Goal: Information Seeking & Learning: Learn about a topic

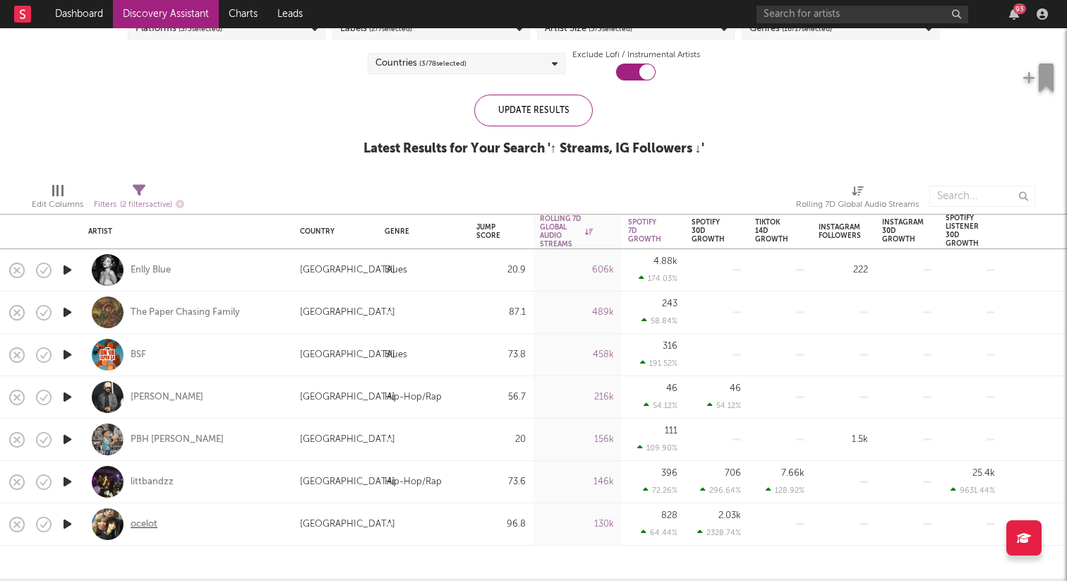
click at [152, 523] on div "ocelot" at bounding box center [144, 524] width 27 height 13
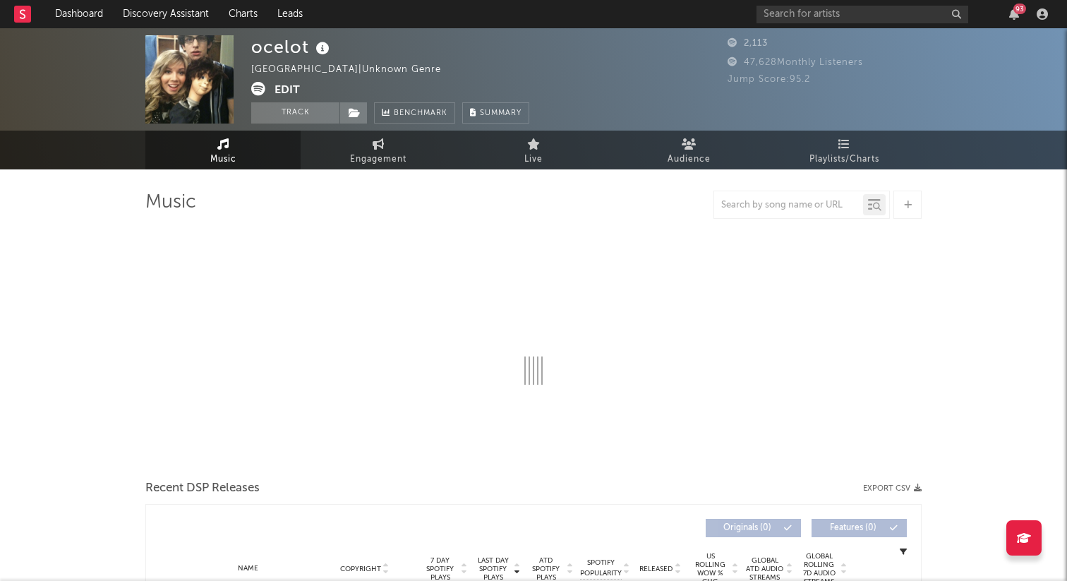
select select "1w"
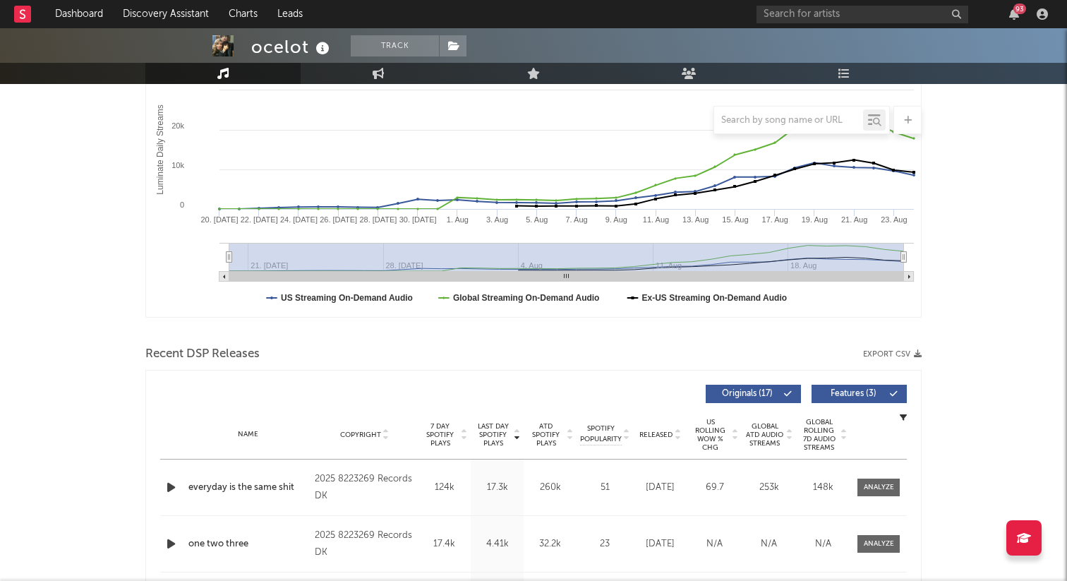
scroll to position [248, 0]
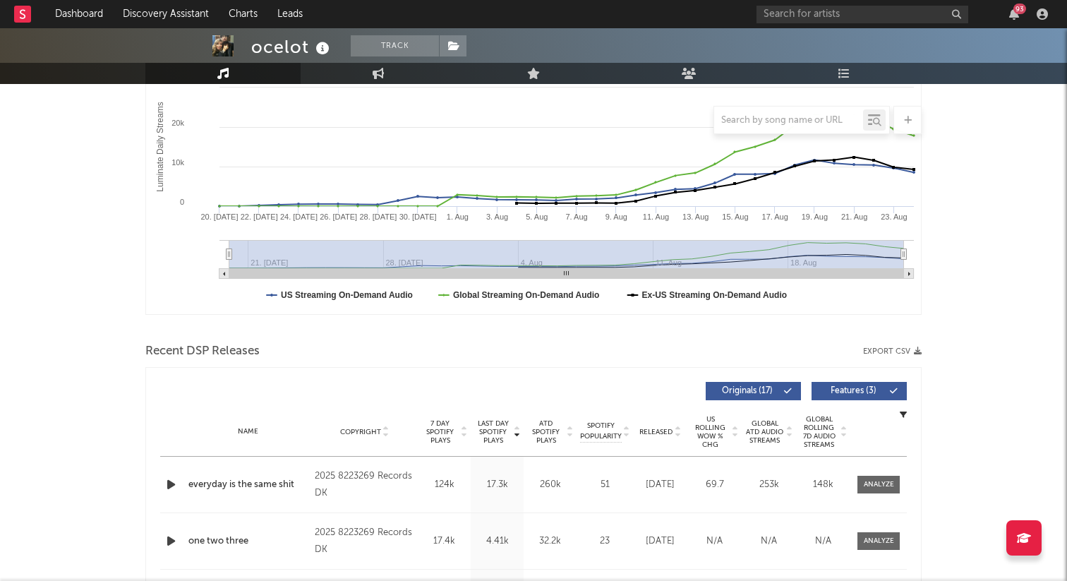
click at [177, 481] on icon "button" at bounding box center [171, 485] width 15 height 18
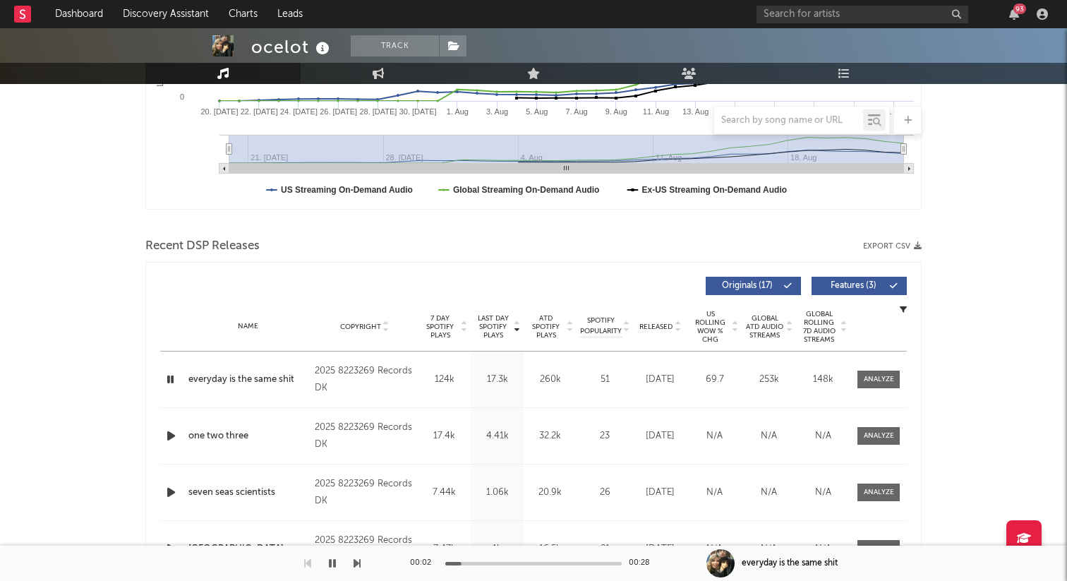
scroll to position [350, 0]
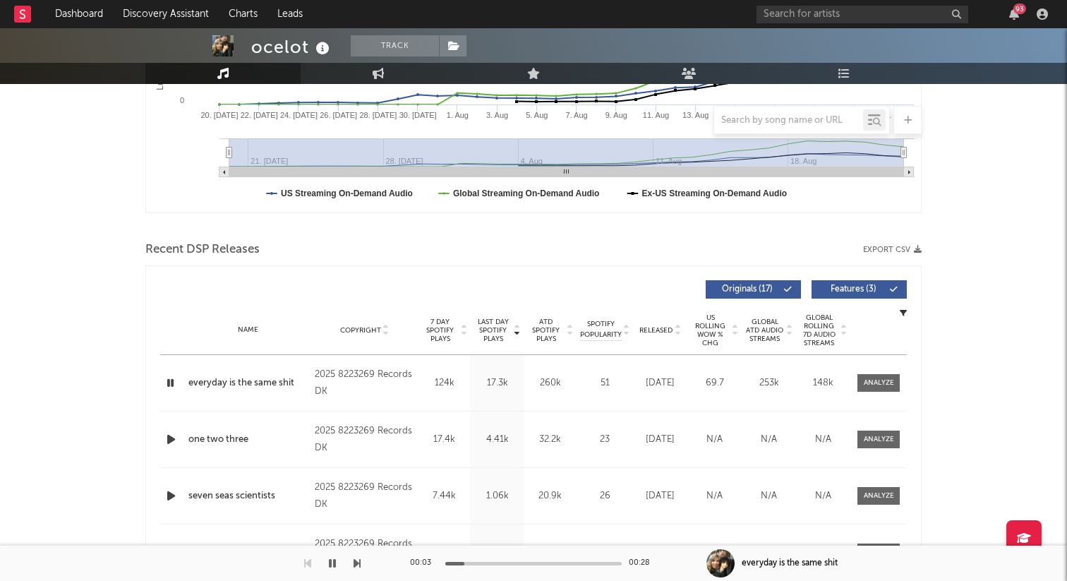
click at [169, 440] on icon "button" at bounding box center [171, 440] width 15 height 18
